Goal: Task Accomplishment & Management: Complete application form

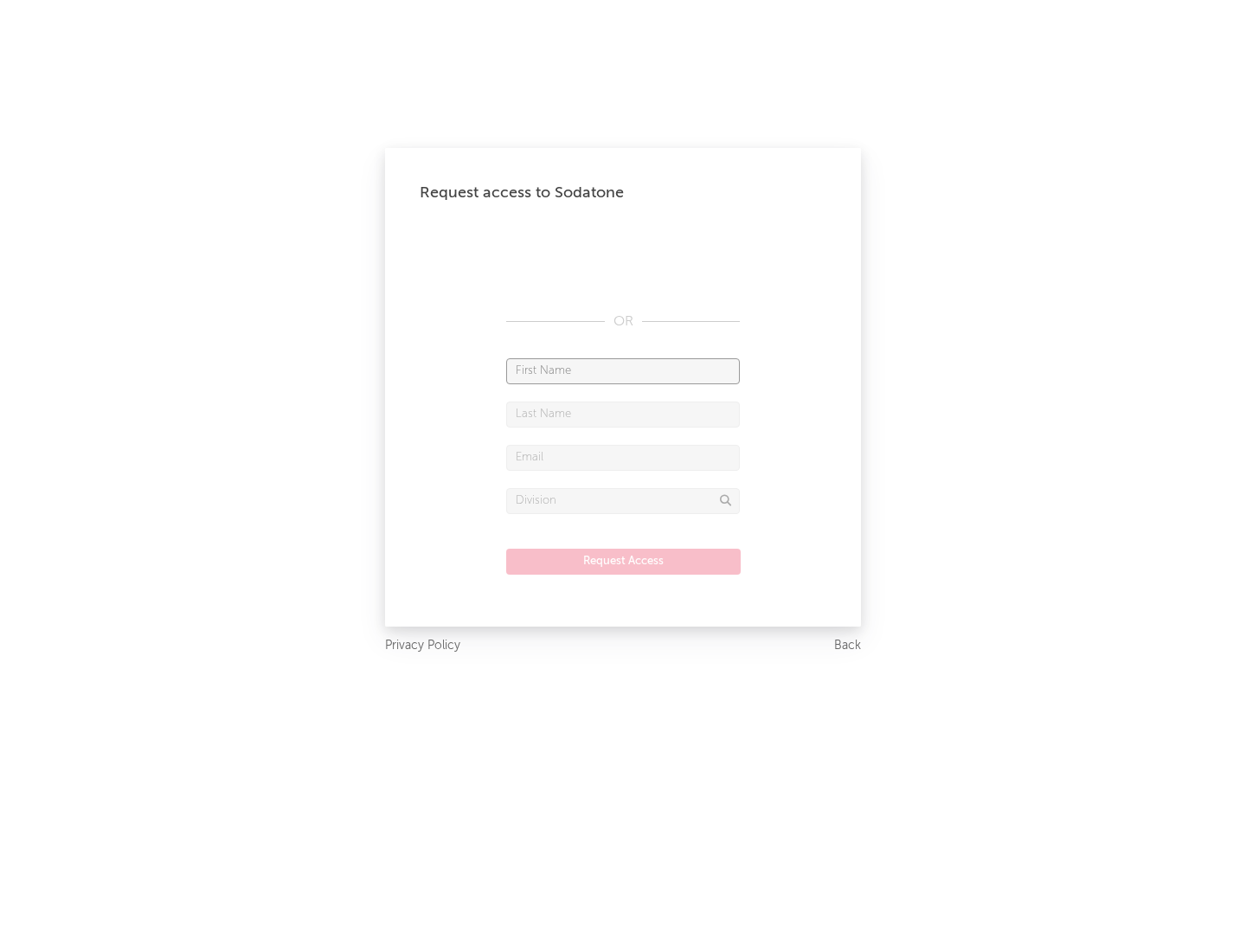
click at [623, 371] on input "text" at bounding box center [623, 372] width 234 height 26
type input "[PERSON_NAME]"
click at [623, 414] on input "text" at bounding box center [623, 415] width 234 height 26
type input "[PERSON_NAME]"
click at [623, 457] on input "text" at bounding box center [623, 458] width 234 height 26
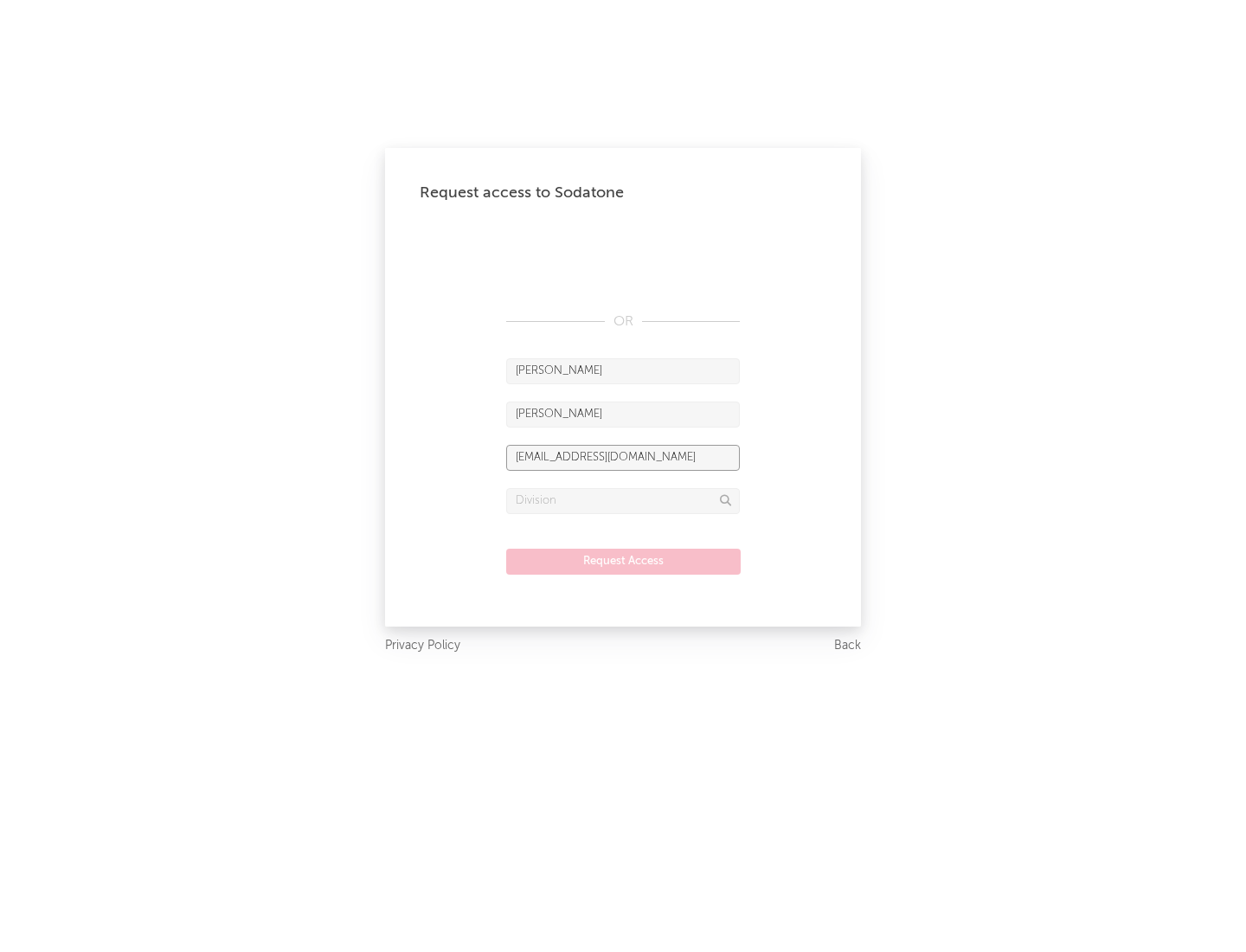
type input "[EMAIL_ADDRESS][DOMAIN_NAME]"
click at [623, 500] on input "text" at bounding box center [623, 501] width 234 height 26
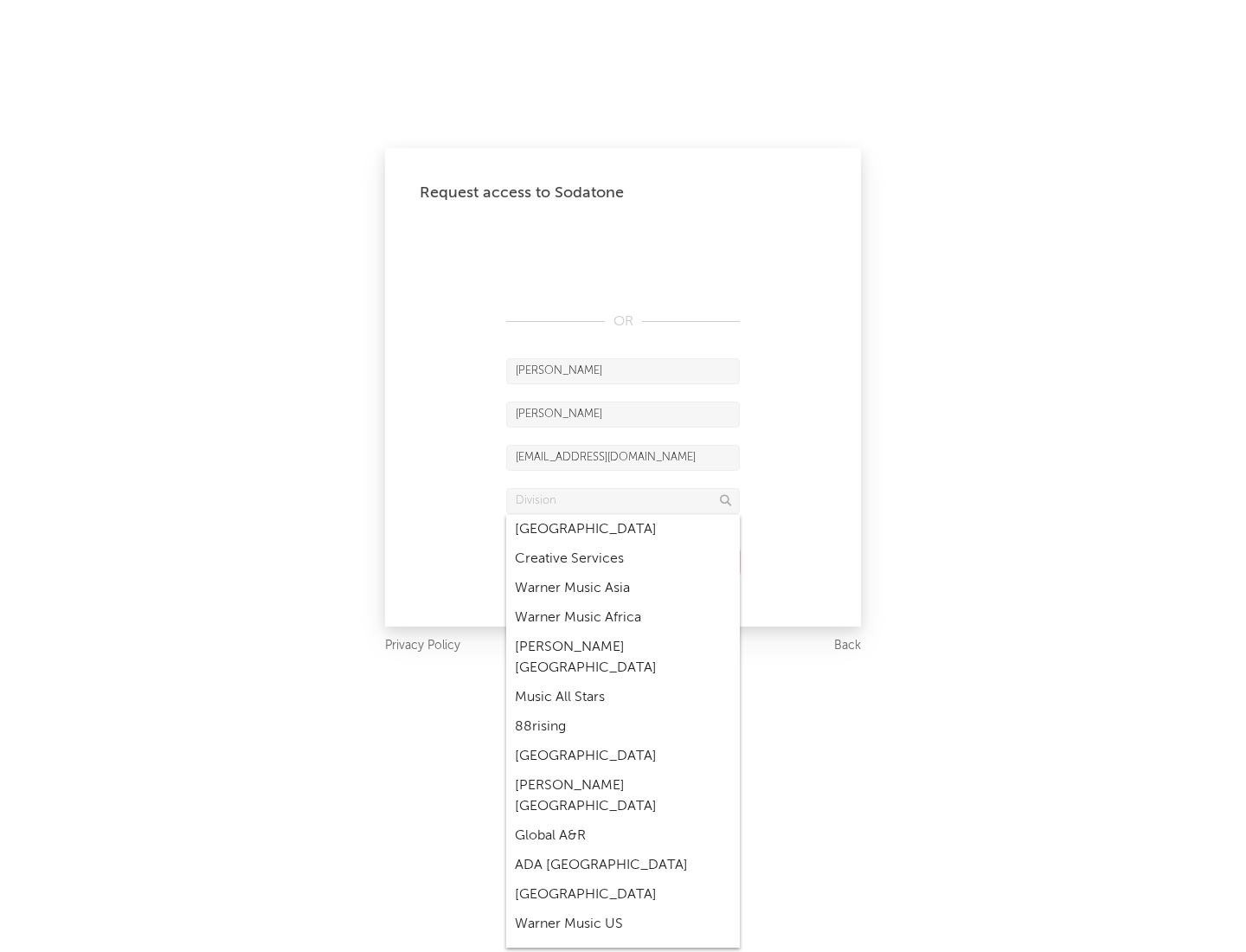
click at [623, 683] on div "Music All Stars" at bounding box center [623, 698] width 234 height 29
type input "Music All Stars"
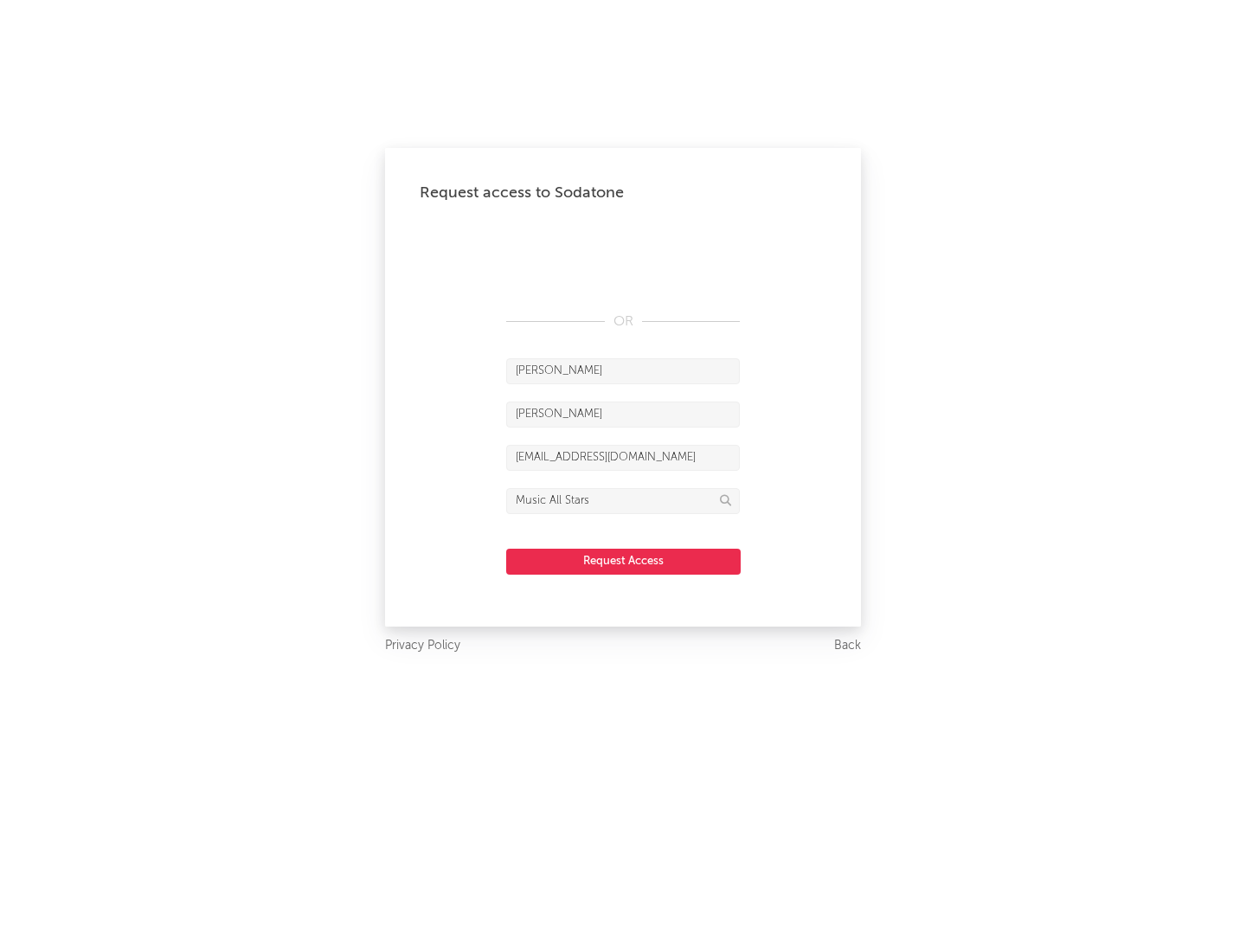
click at [623, 561] on button "Request Access" at bounding box center [623, 562] width 234 height 26
